Goal: Task Accomplishment & Management: Manage account settings

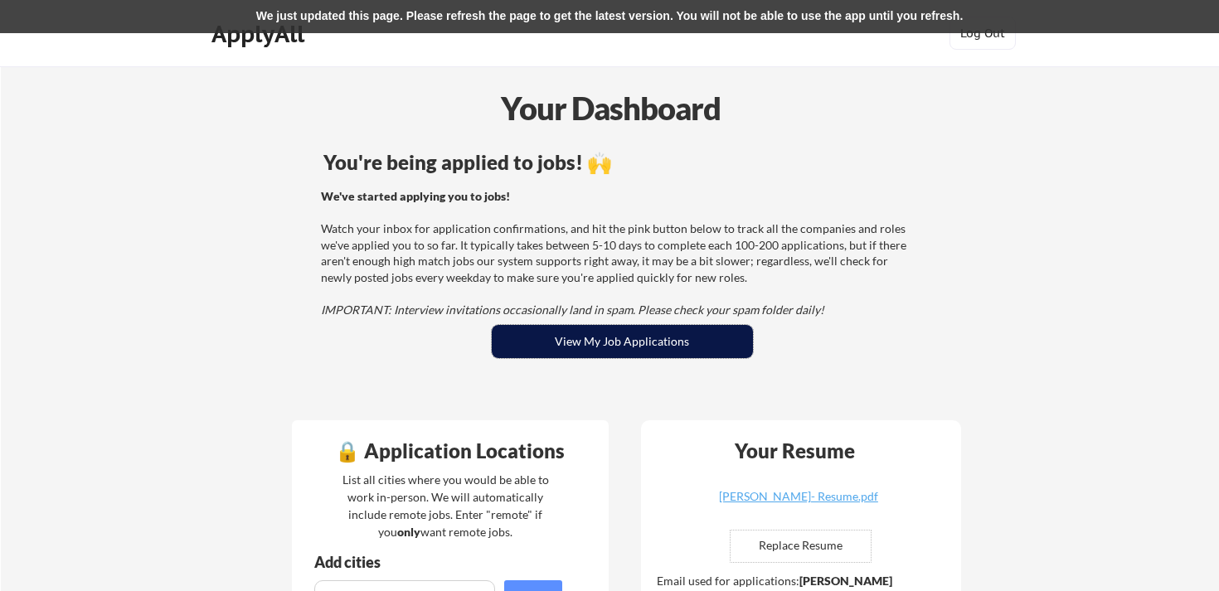
click at [619, 353] on button "View My Job Applications" at bounding box center [622, 341] width 261 height 33
